Goal: Information Seeking & Learning: Understand process/instructions

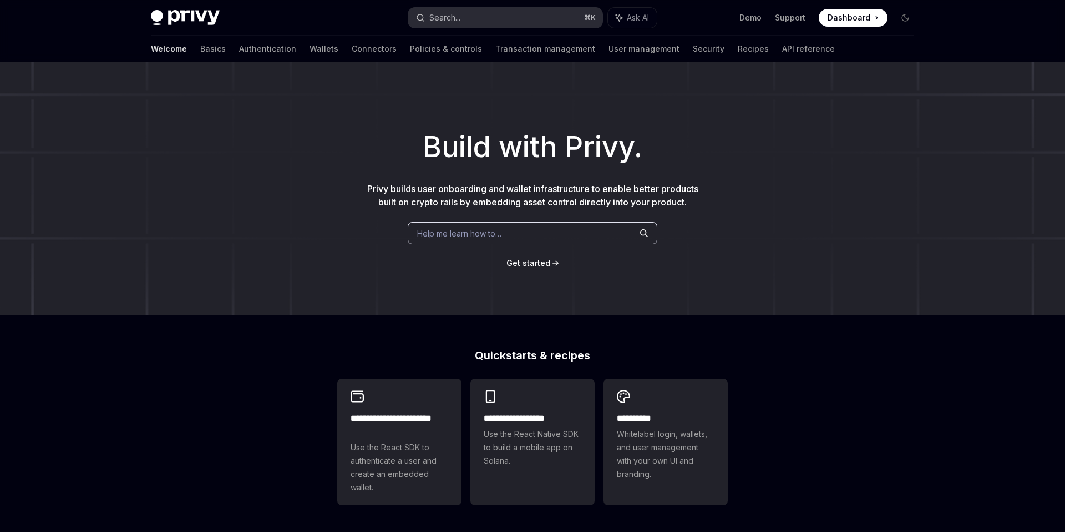
click at [550, 17] on button "Search... ⌘ K" at bounding box center [505, 18] width 194 height 20
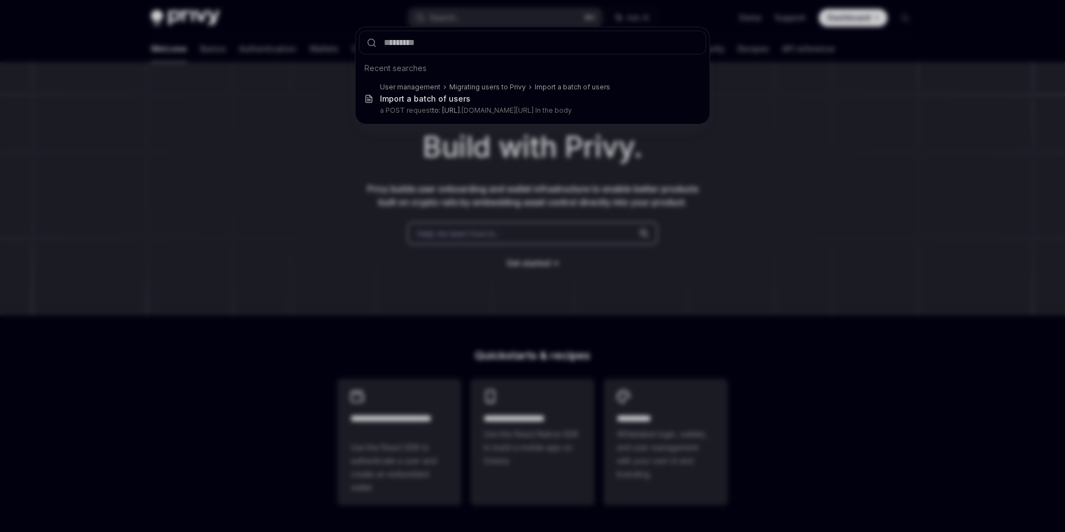
click at [264, 190] on div "Recent searches User management Migrating users to Privy Import a batch of user…" at bounding box center [532, 266] width 1065 height 532
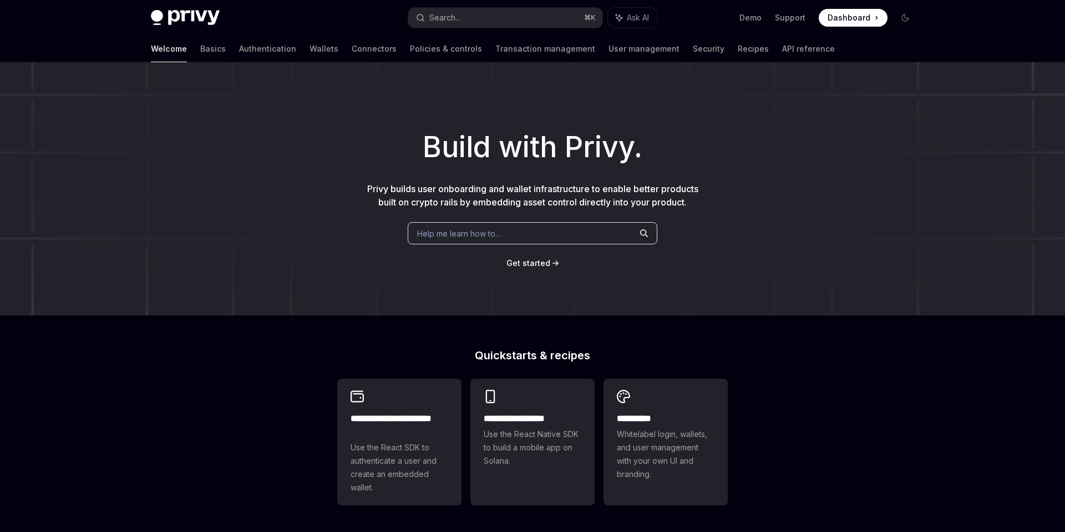
scroll to position [6, 0]
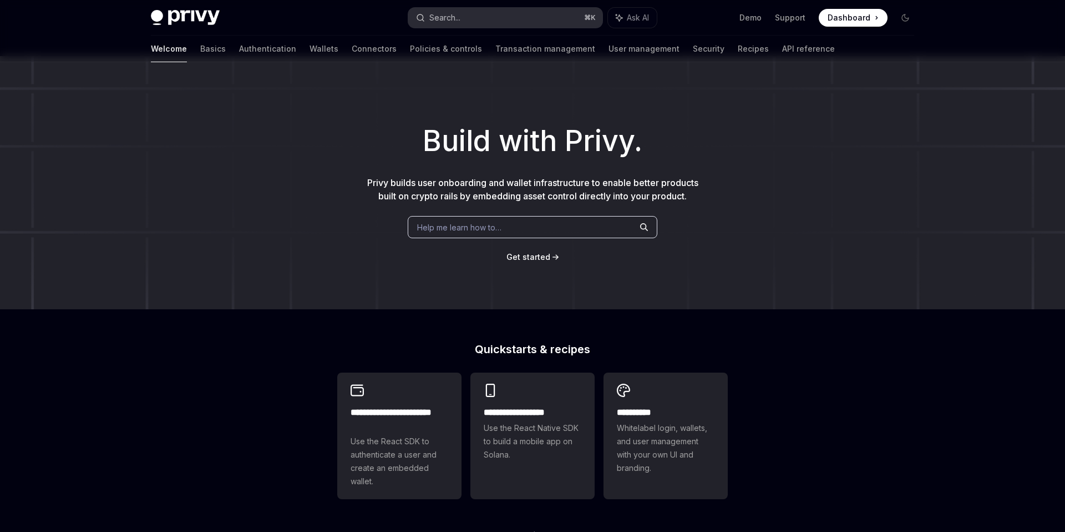
click at [451, 14] on div "Search..." at bounding box center [444, 17] width 31 height 13
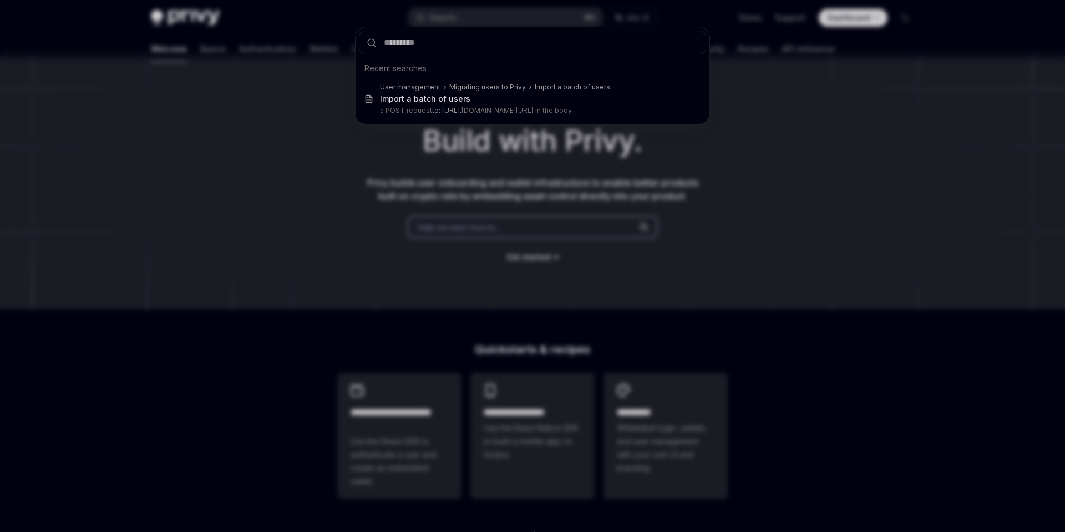
click at [450, 14] on div "Recent searches User management Migrating users to Privy Import a batch of user…" at bounding box center [532, 266] width 1065 height 532
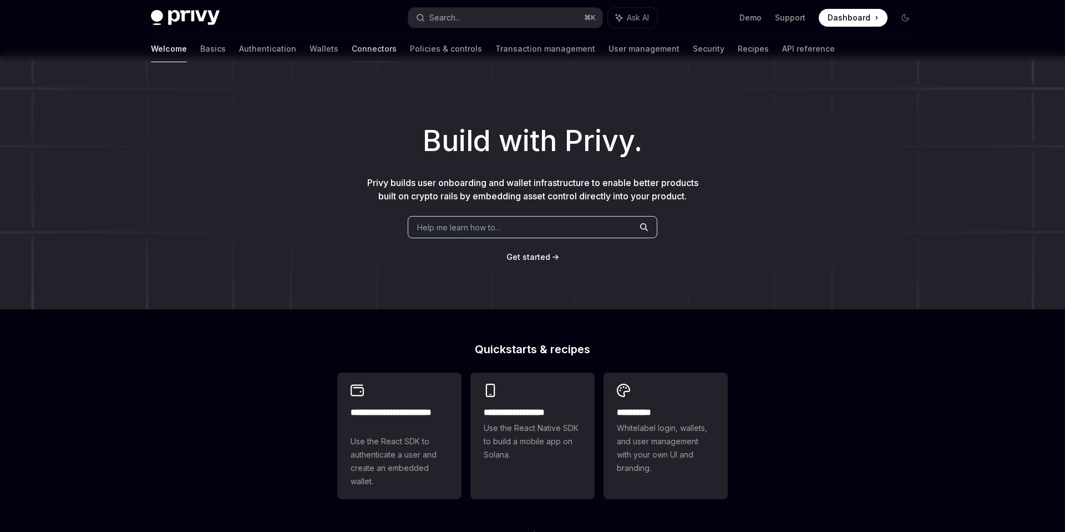
click at [352, 48] on link "Connectors" at bounding box center [374, 49] width 45 height 27
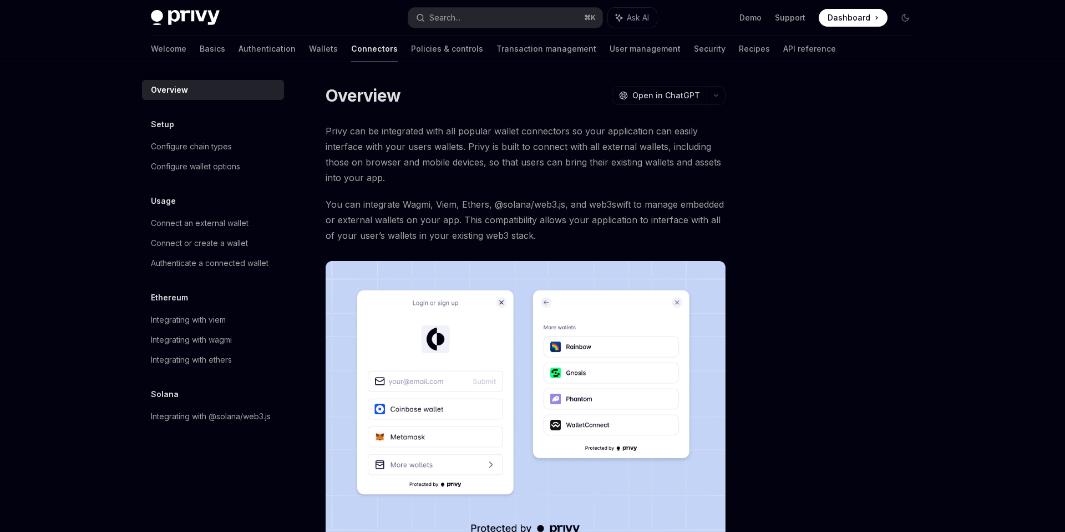
type textarea "*"
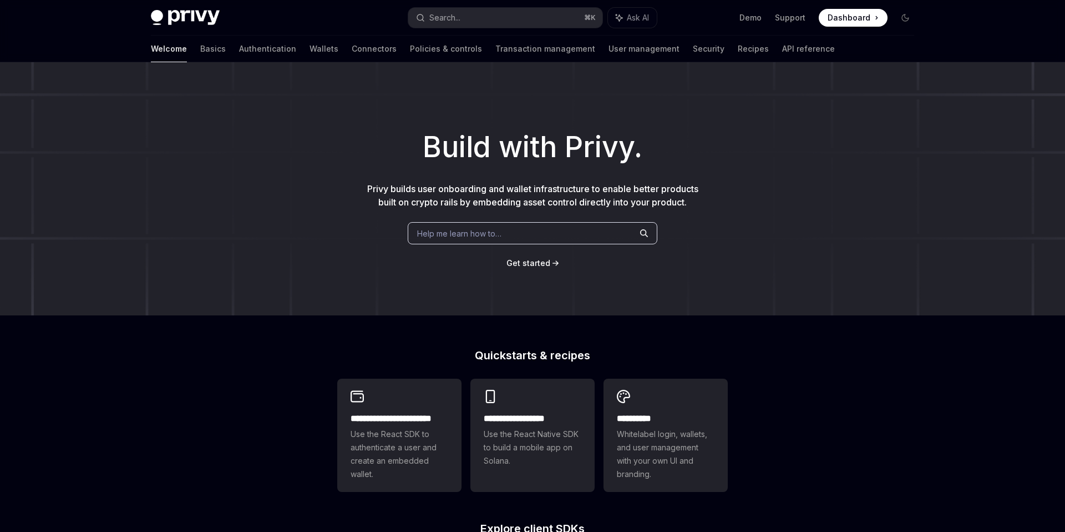
scroll to position [6, 0]
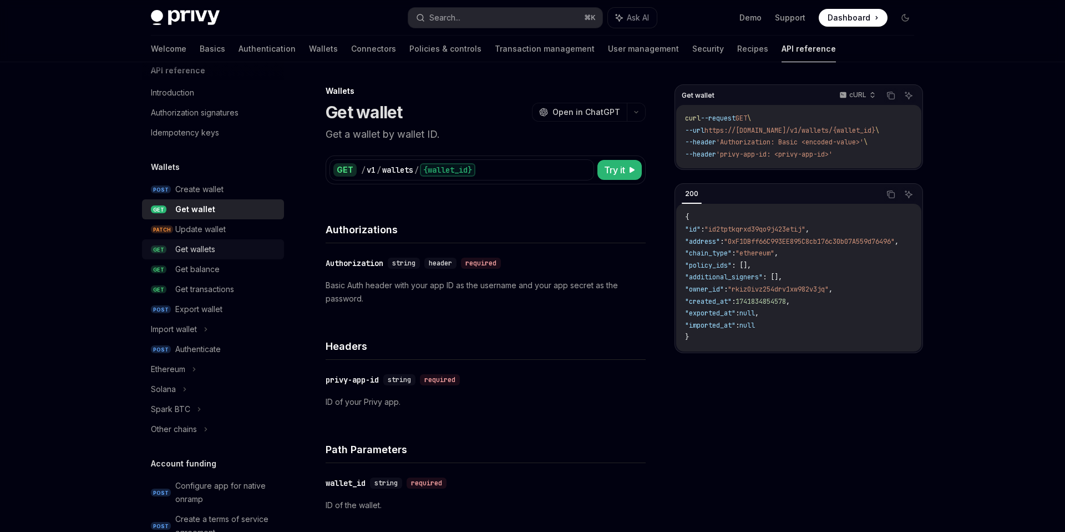
scroll to position [19, 0]
click at [211, 247] on div "Get wallets" at bounding box center [195, 245] width 40 height 13
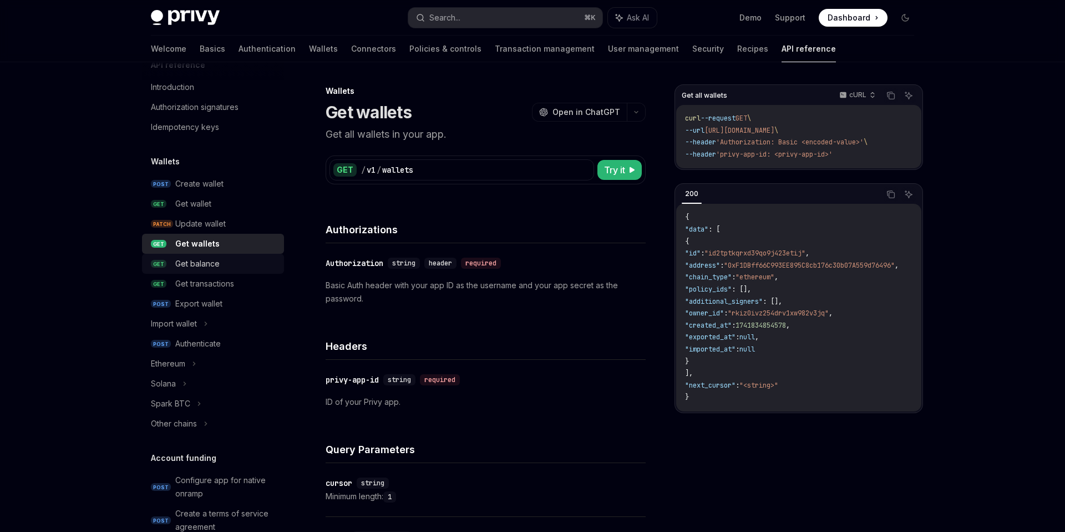
scroll to position [17, 0]
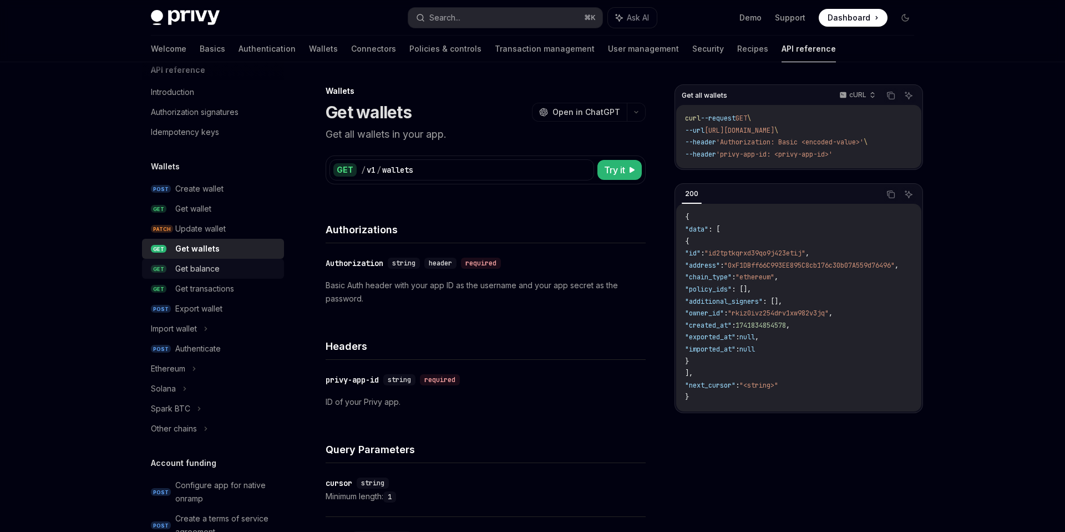
click at [192, 262] on div "Get balance" at bounding box center [197, 268] width 44 height 13
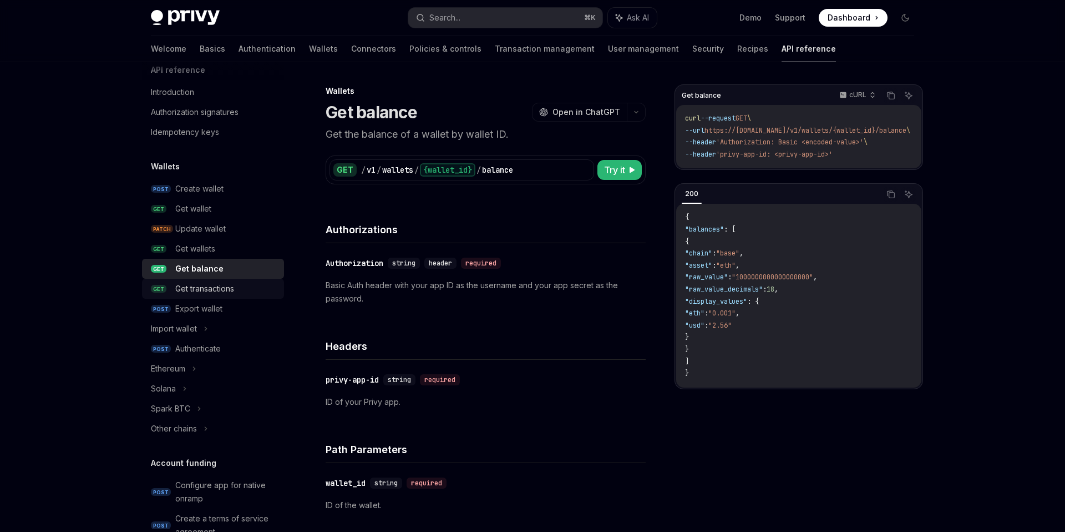
click at [201, 288] on div "Get transactions" at bounding box center [204, 288] width 59 height 13
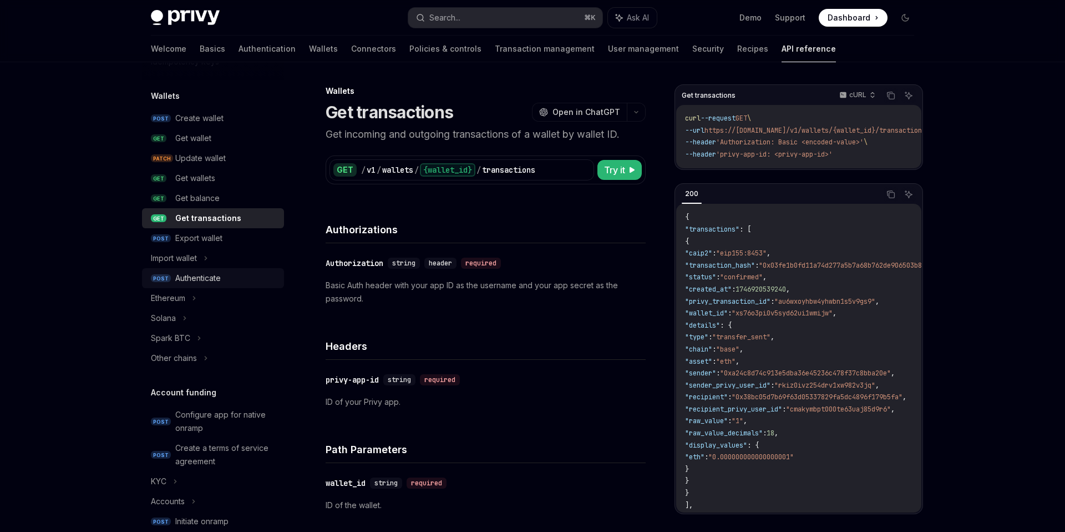
scroll to position [69, 0]
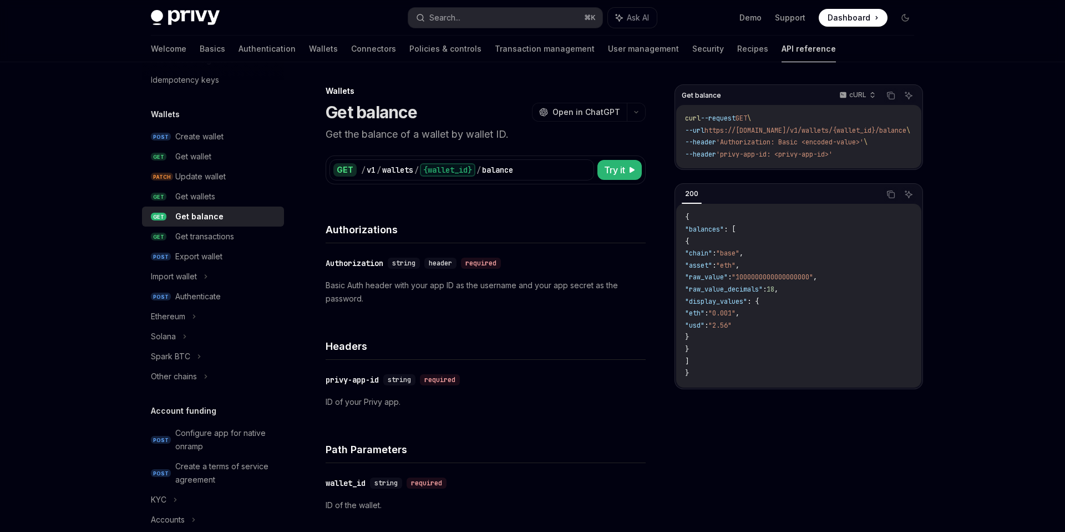
click at [782, 45] on link "API reference" at bounding box center [809, 49] width 54 height 27
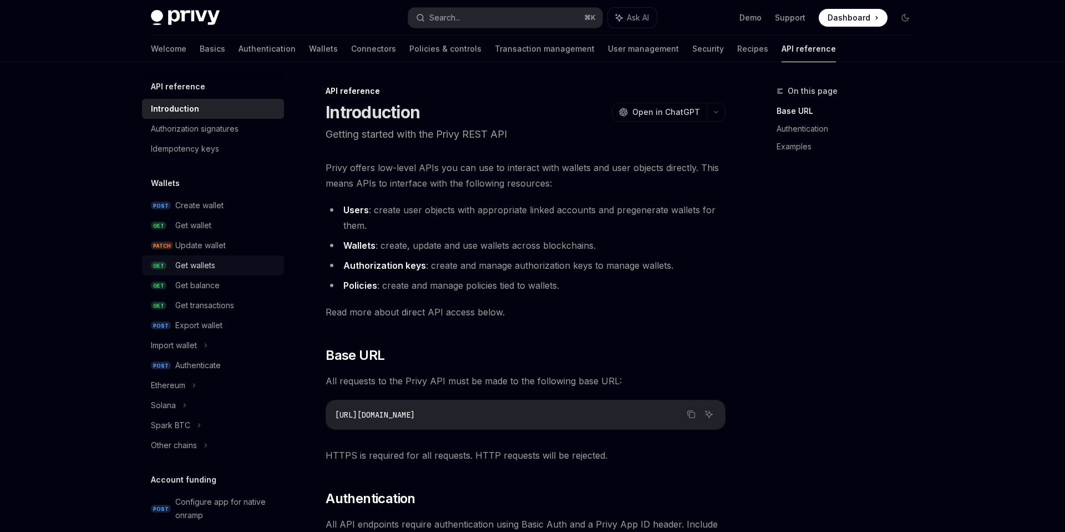
click at [203, 268] on div "Get wallets" at bounding box center [195, 265] width 40 height 13
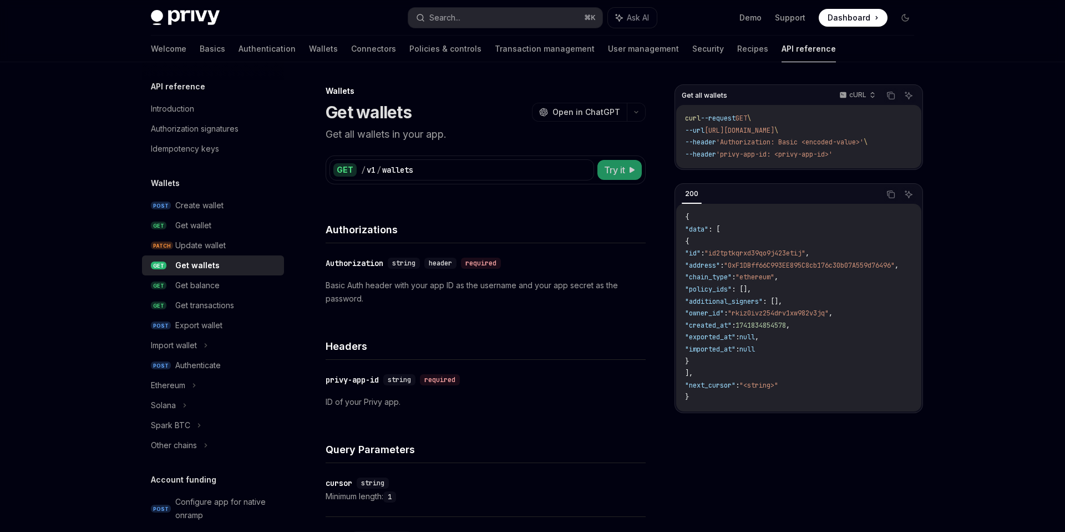
click at [633, 165] on button "Try it" at bounding box center [620, 170] width 44 height 20
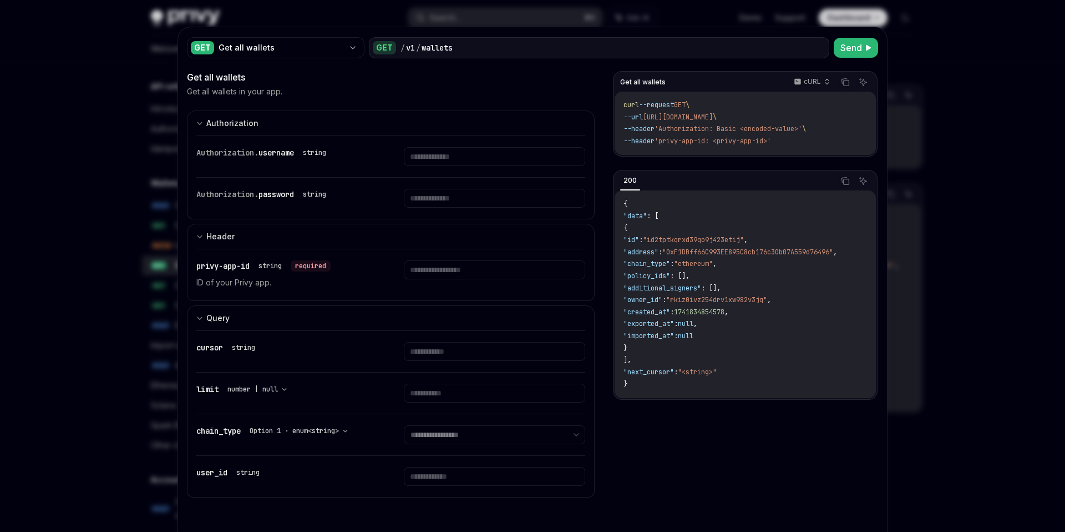
click at [123, 109] on div at bounding box center [532, 266] width 1065 height 532
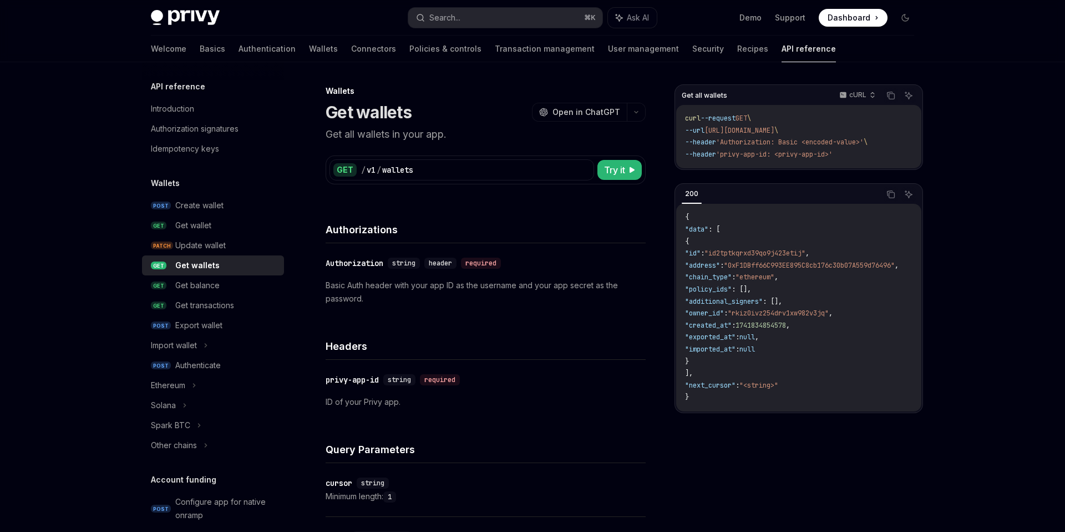
click at [203, 265] on div "Get wallets" at bounding box center [197, 265] width 44 height 13
click at [204, 225] on div "Get wallet" at bounding box center [193, 225] width 36 height 13
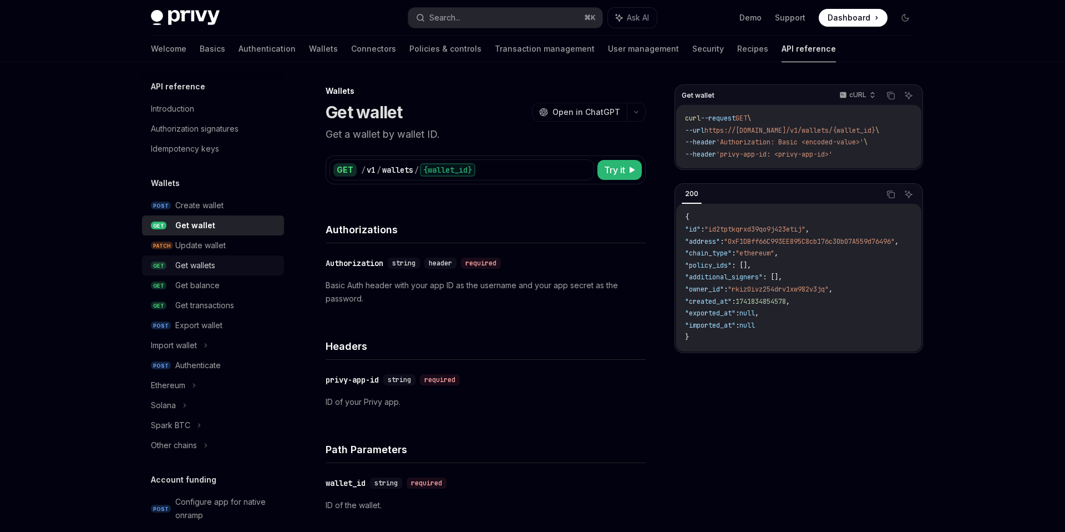
click at [209, 266] on div "Get wallets" at bounding box center [195, 265] width 40 height 13
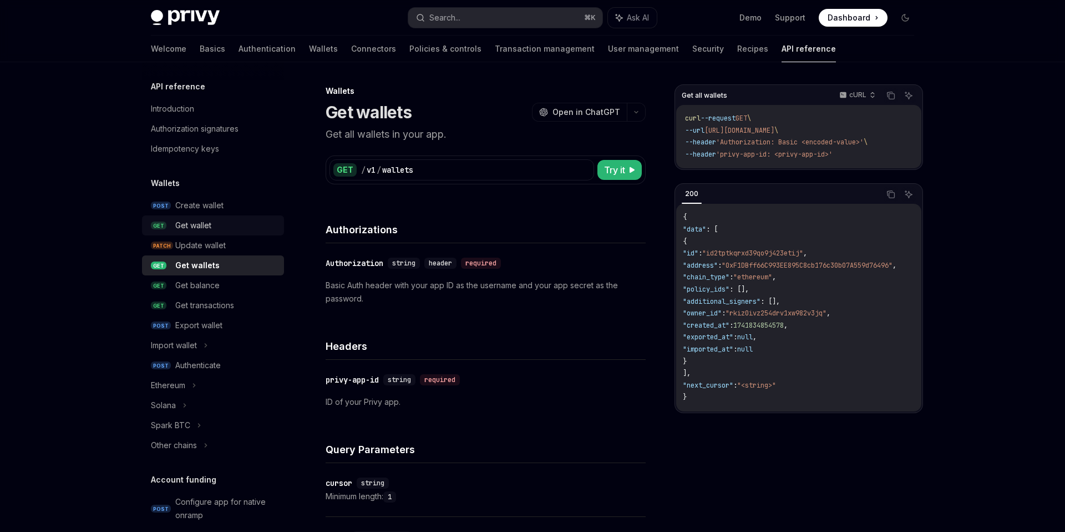
click at [210, 227] on div "Get wallet" at bounding box center [193, 225] width 36 height 13
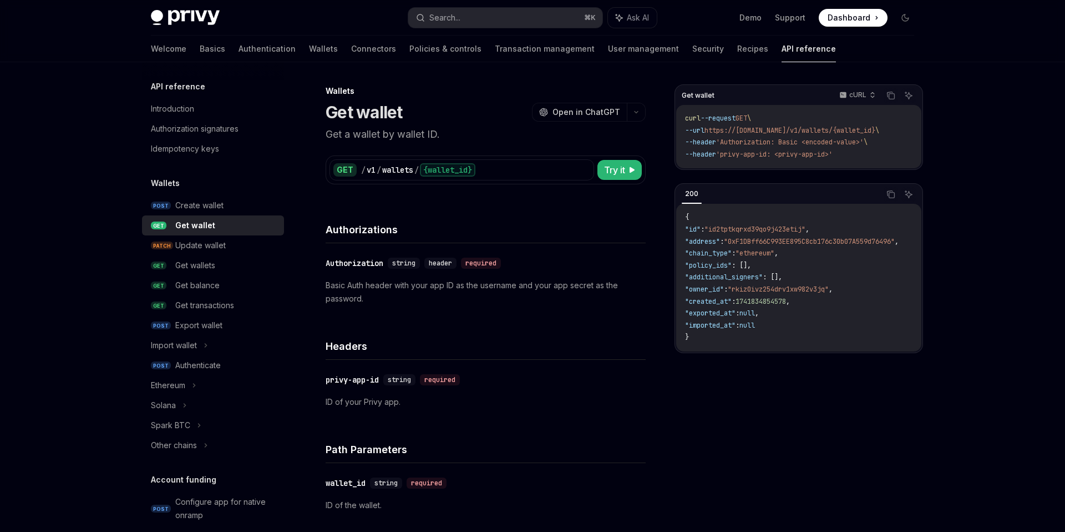
click at [191, 226] on div "Get wallet" at bounding box center [195, 225] width 40 height 13
type textarea "*"
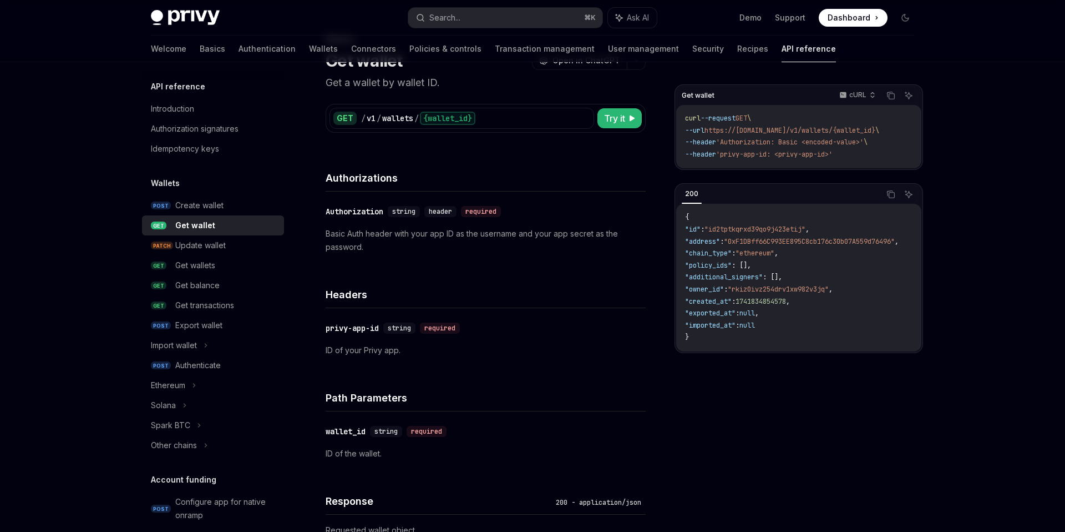
scroll to position [11, 0]
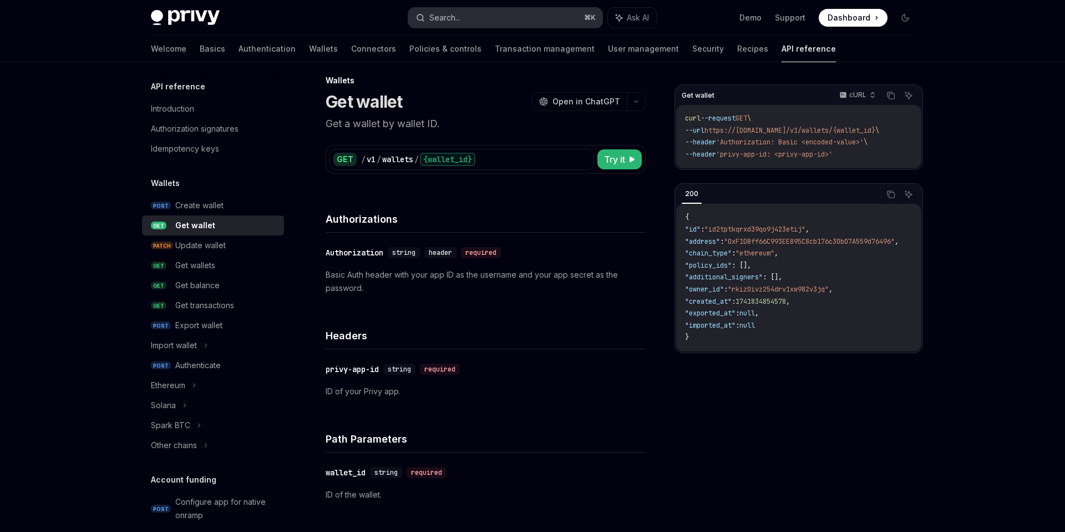
click at [518, 10] on button "Search... ⌘ K" at bounding box center [505, 18] width 194 height 20
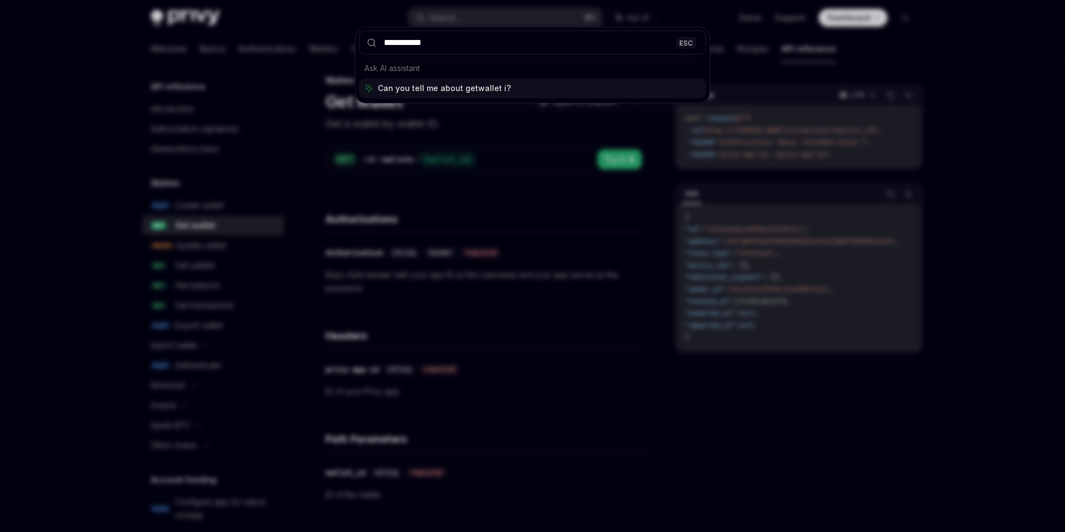
type input "**********"
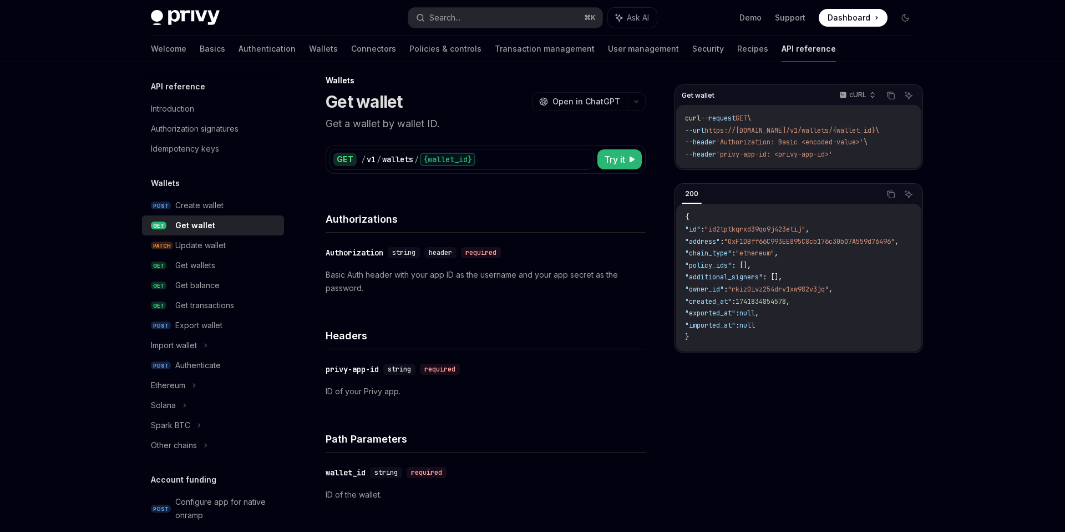
scroll to position [62, 0]
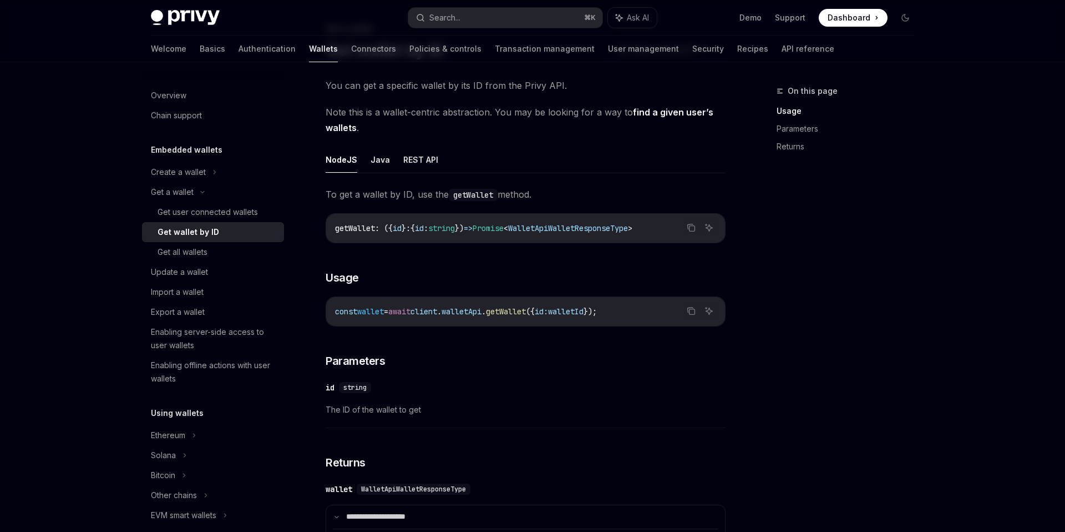
click at [193, 232] on div "Get wallet by ID" at bounding box center [189, 231] width 62 height 13
click at [382, 161] on button "Java" at bounding box center [380, 159] width 19 height 26
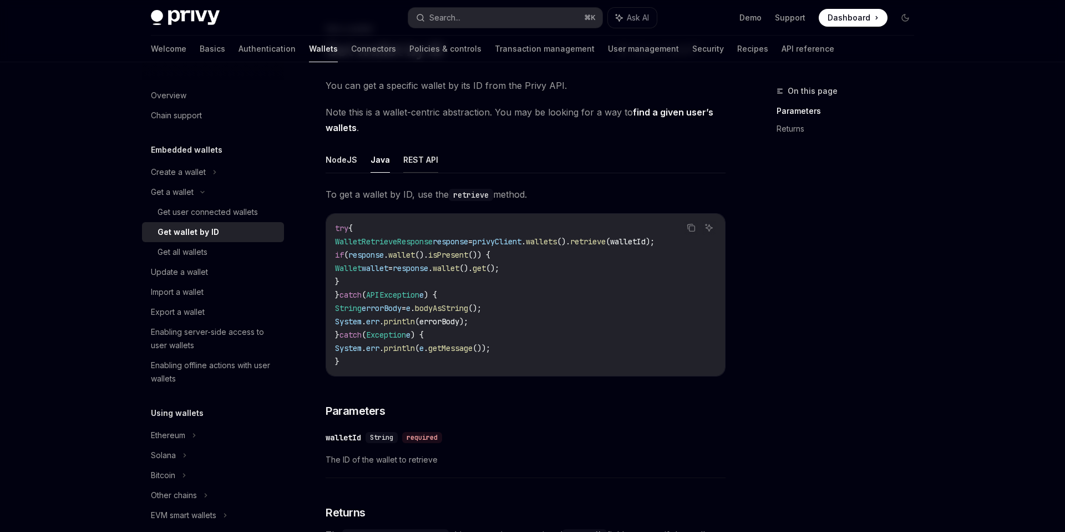
click at [411, 160] on button "REST API" at bounding box center [420, 159] width 35 height 26
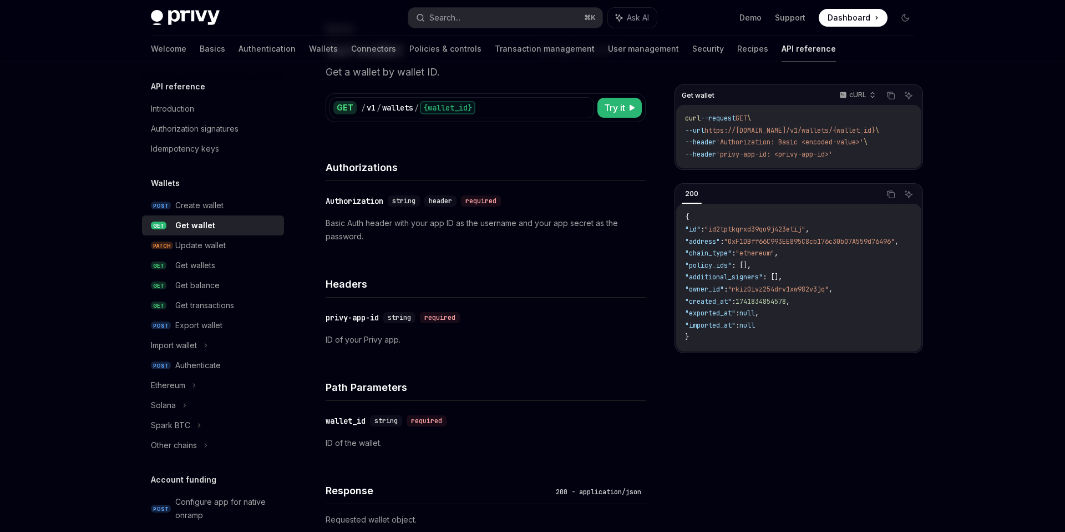
scroll to position [11, 0]
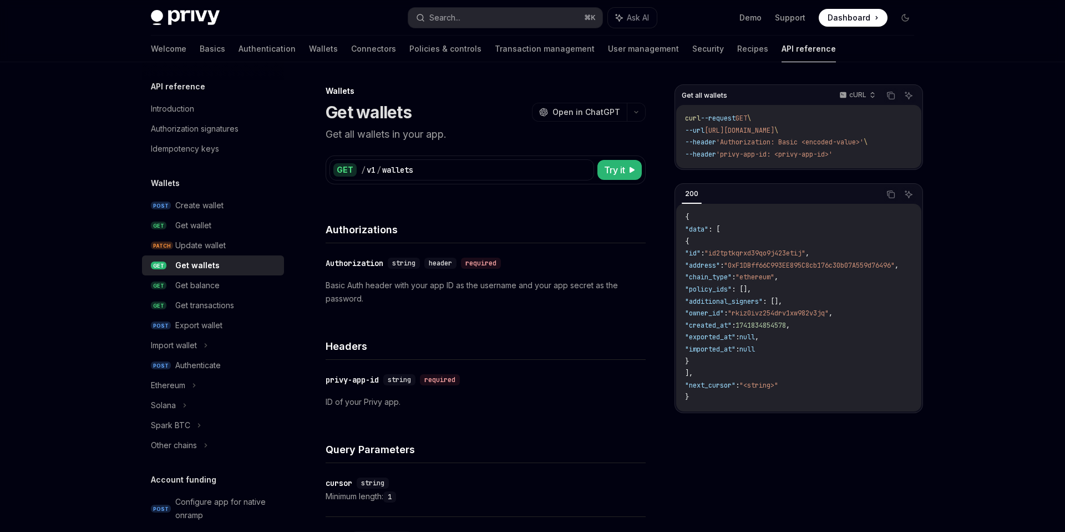
click at [233, 265] on div "Get wallets" at bounding box center [226, 265] width 102 height 13
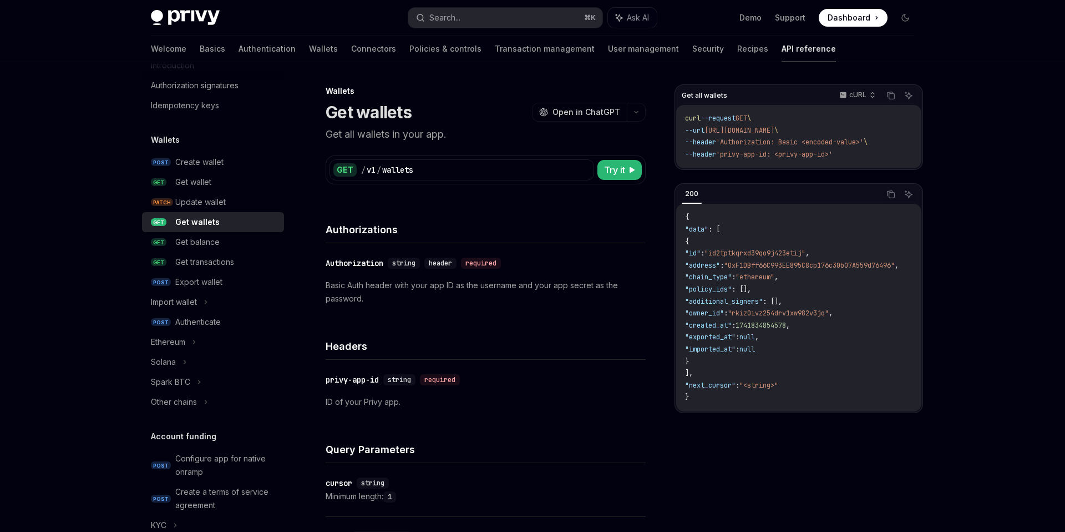
drag, startPoint x: 230, startPoint y: 217, endPoint x: 402, endPoint y: 249, distance: 174.8
click at [230, 217] on div "Get wallets" at bounding box center [226, 221] width 102 height 13
type textarea "*"
